Goal: Task Accomplishment & Management: Complete application form

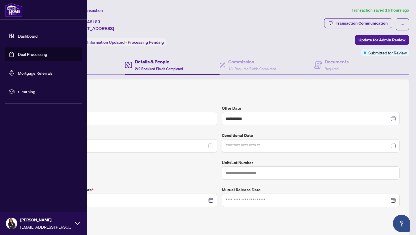
click at [18, 57] on link "Deal Processing" at bounding box center [32, 54] width 29 height 5
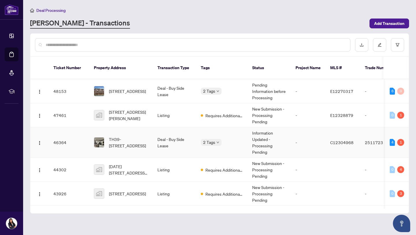
click at [150, 143] on td "TH39-[STREET_ADDRESS]" at bounding box center [121, 142] width 64 height 30
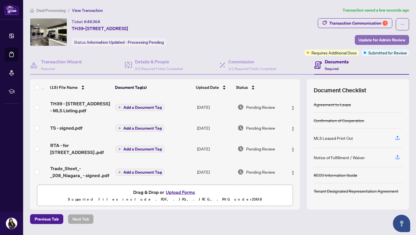
click at [355, 43] on button "Update for Admin Review" at bounding box center [382, 40] width 54 height 10
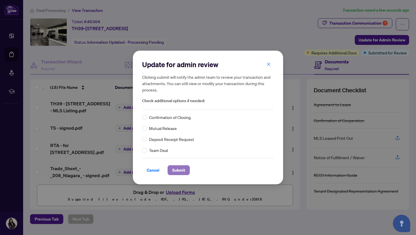
click at [184, 165] on span "Submit" at bounding box center [178, 169] width 13 height 9
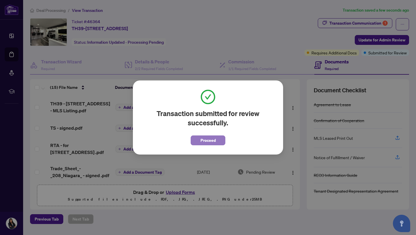
click at [198, 142] on button "Proceed" at bounding box center [208, 140] width 35 height 10
